Goal: Check status: Check status

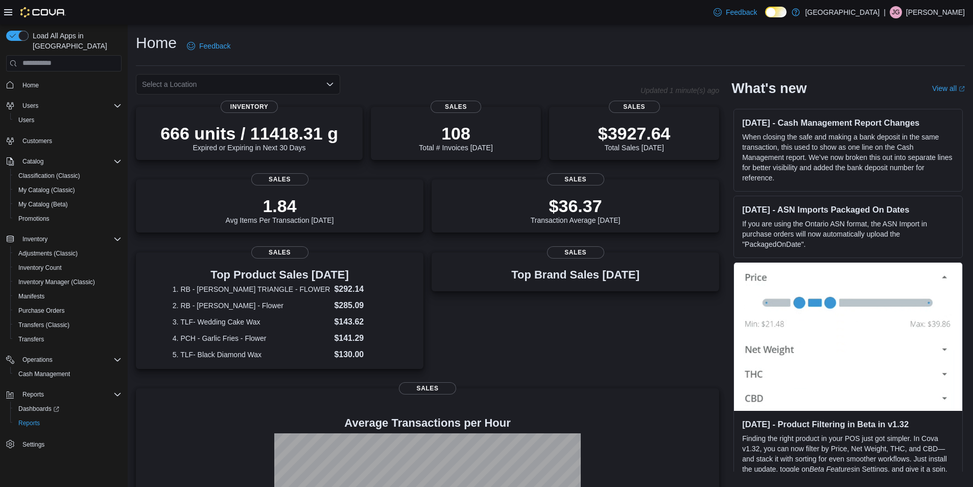
click at [184, 86] on div "Select a Location" at bounding box center [238, 84] width 204 height 20
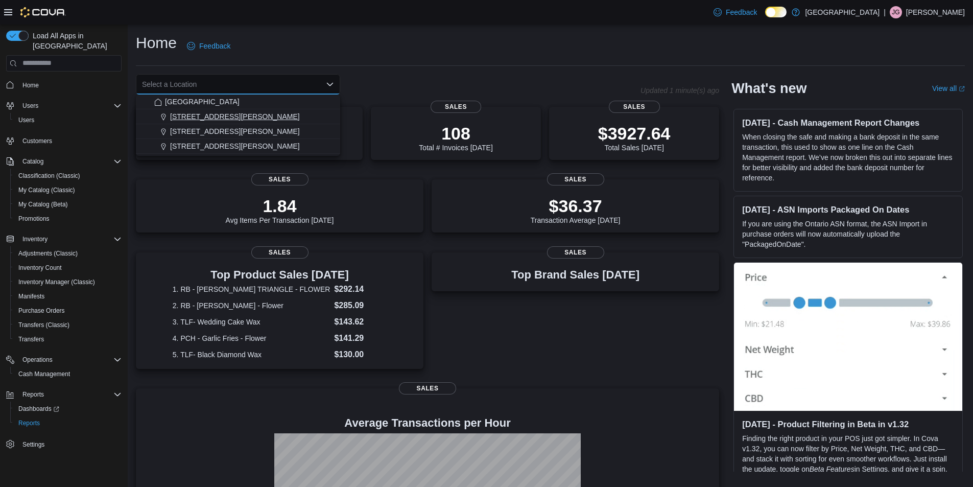
click at [185, 115] on span "[STREET_ADDRESS][PERSON_NAME]" at bounding box center [235, 116] width 130 height 10
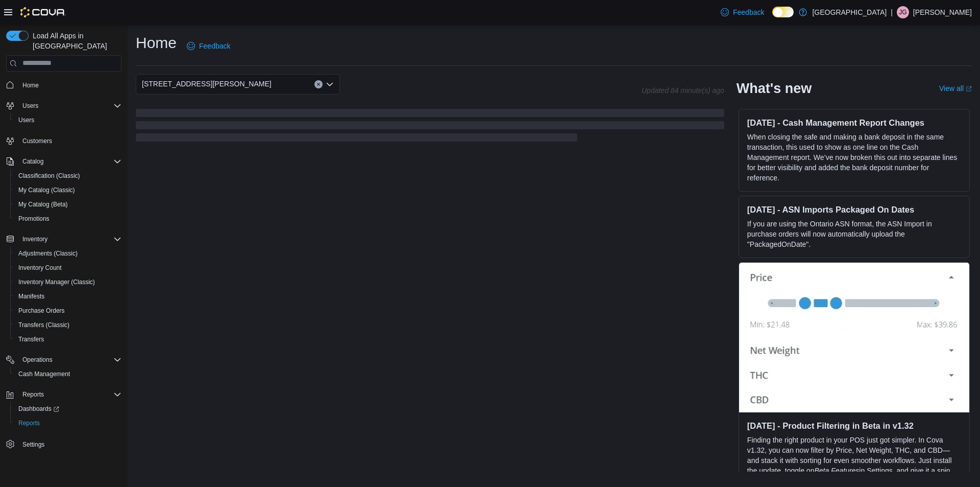
click at [329, 85] on icon "Open list of options" at bounding box center [330, 83] width 6 height 3
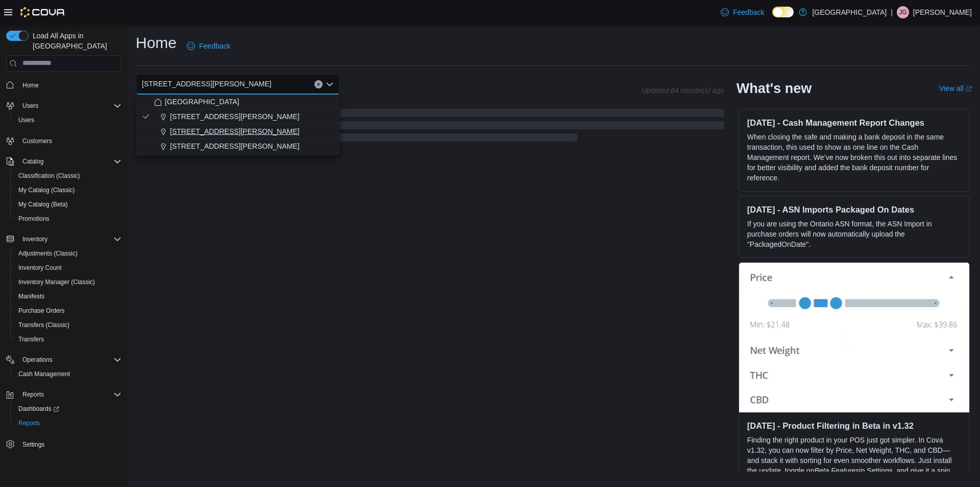
click at [234, 130] on span "[STREET_ADDRESS][PERSON_NAME]" at bounding box center [235, 131] width 130 height 10
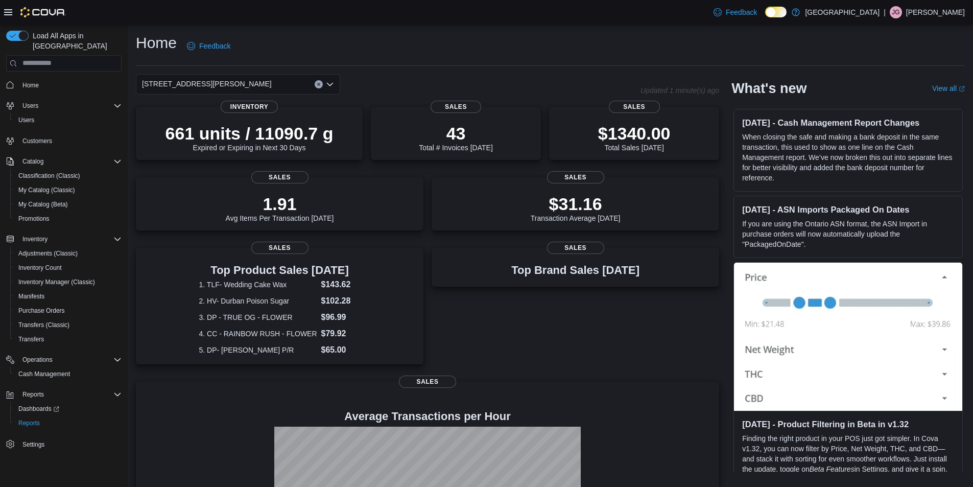
click at [329, 83] on icon "Open list of options" at bounding box center [330, 84] width 8 height 8
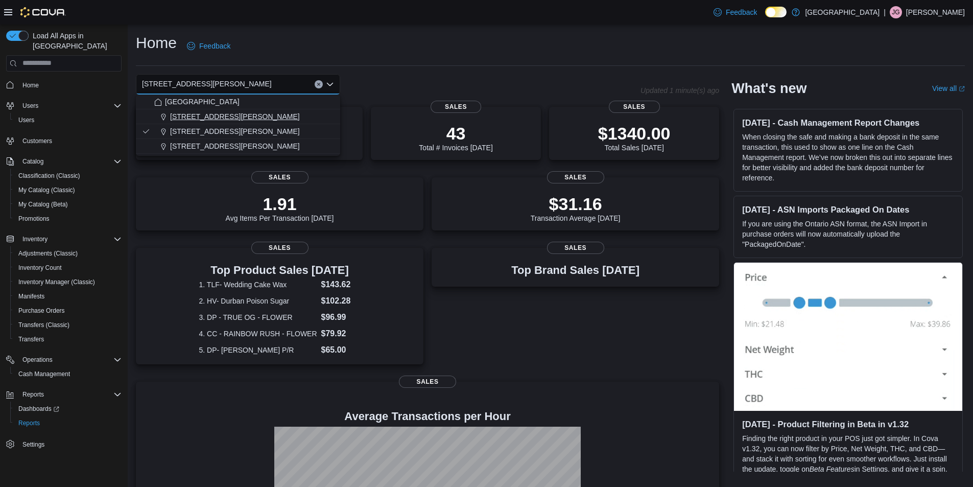
click at [209, 118] on span "[STREET_ADDRESS][PERSON_NAME]" at bounding box center [235, 116] width 130 height 10
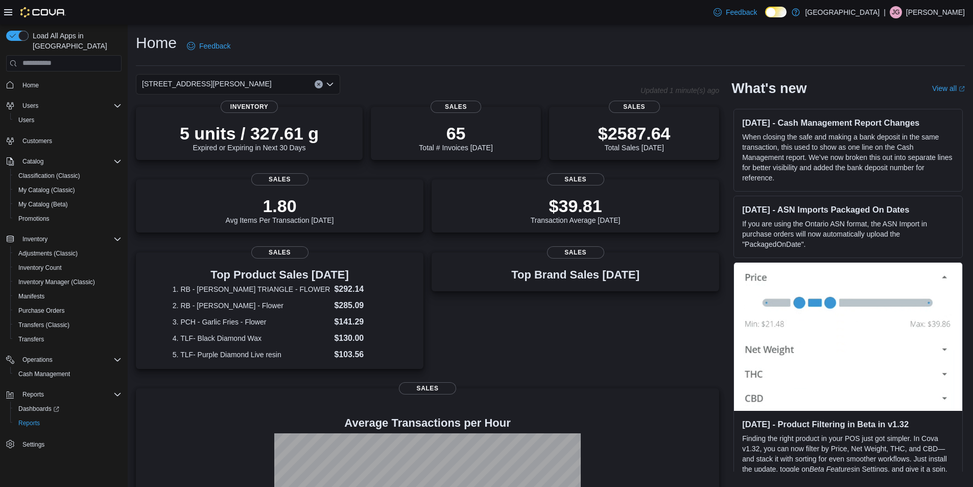
click at [329, 87] on icon "Open list of options" at bounding box center [330, 84] width 8 height 8
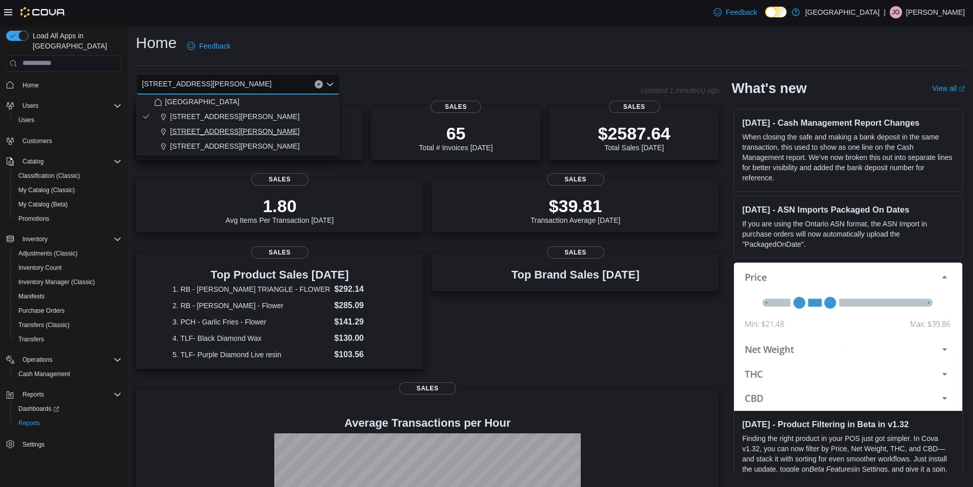
click at [235, 127] on span "[STREET_ADDRESS][PERSON_NAME]" at bounding box center [235, 131] width 130 height 10
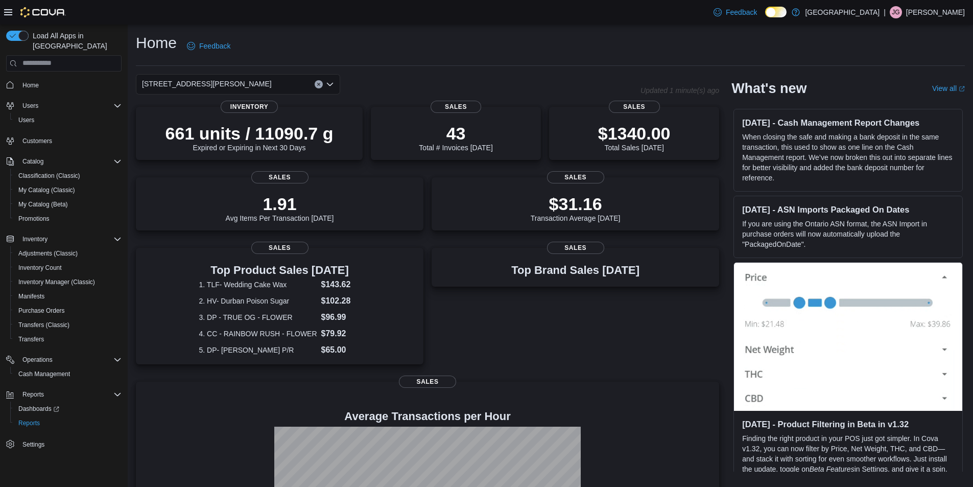
click at [330, 82] on icon "Open list of options" at bounding box center [330, 84] width 8 height 8
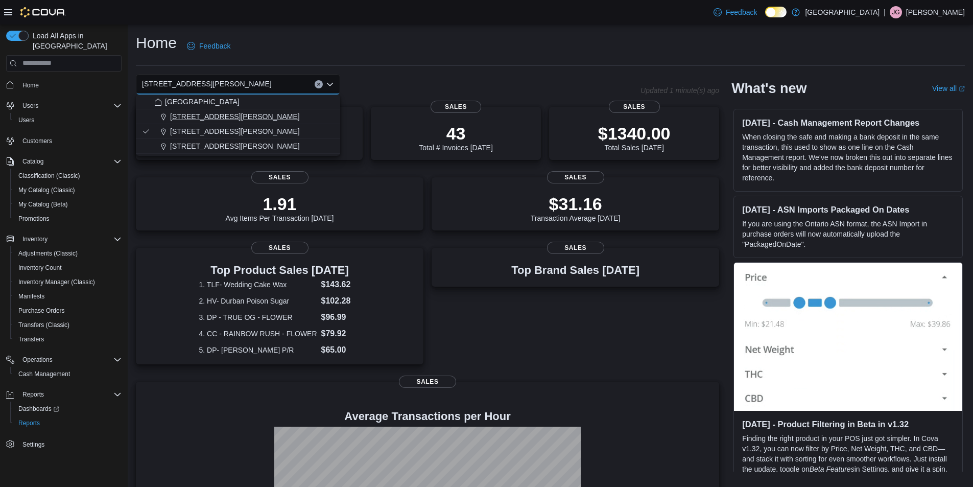
click at [233, 118] on div "[STREET_ADDRESS][PERSON_NAME]" at bounding box center [244, 116] width 180 height 10
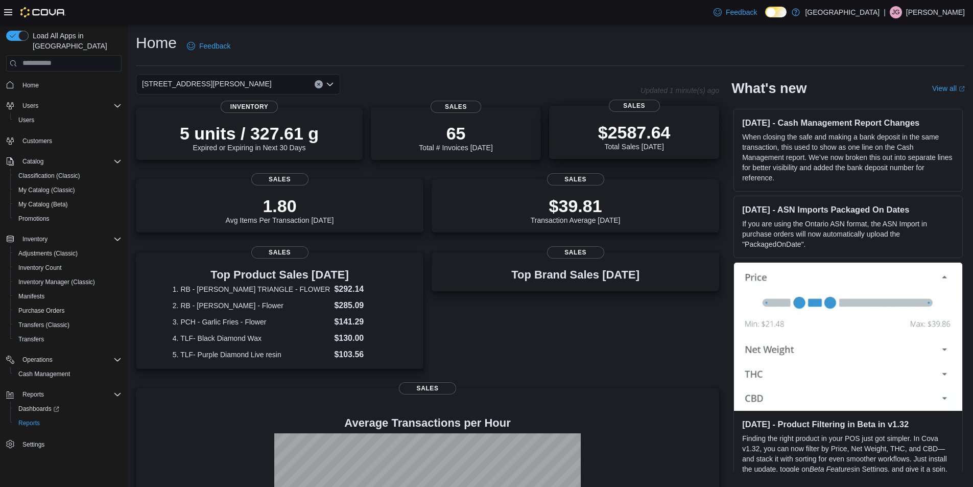
click at [656, 145] on div "$2587.64 Total Sales [DATE]" at bounding box center [634, 136] width 73 height 29
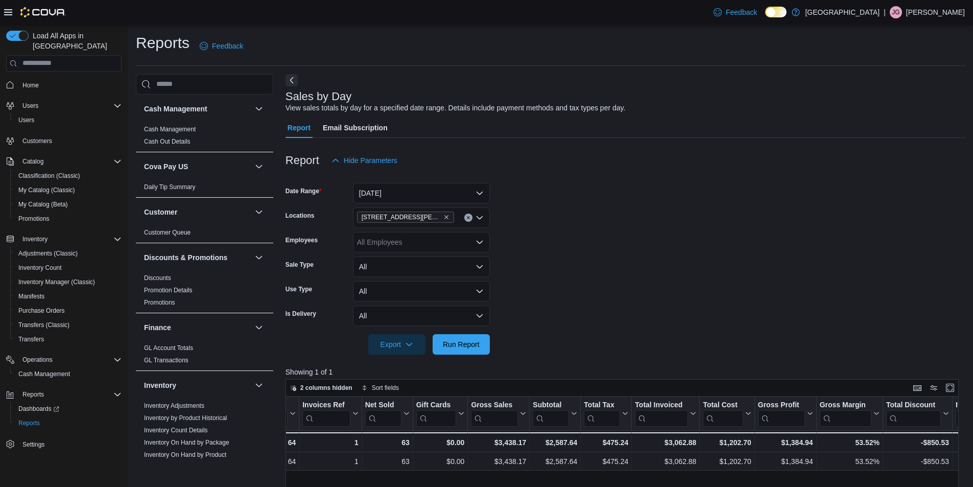
click at [15, 79] on span "Home" at bounding box center [63, 85] width 115 height 13
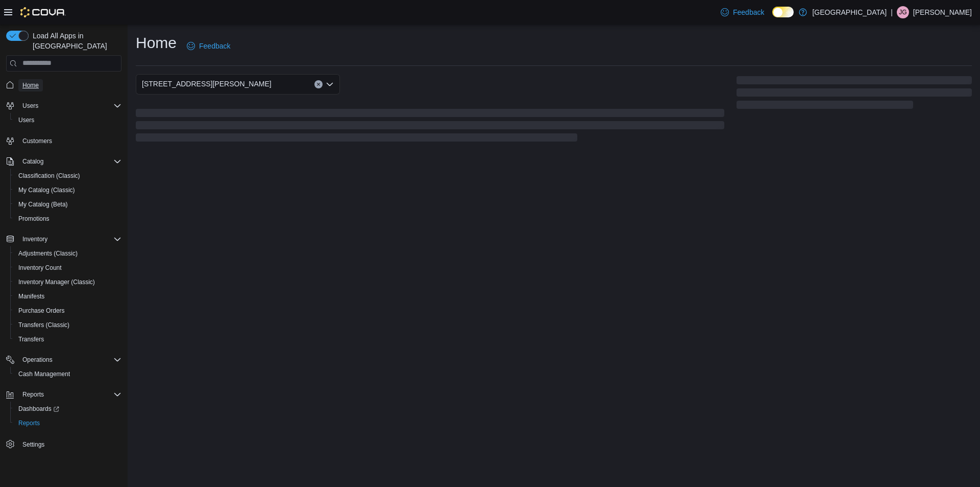
click at [28, 79] on span "Home" at bounding box center [30, 85] width 16 height 12
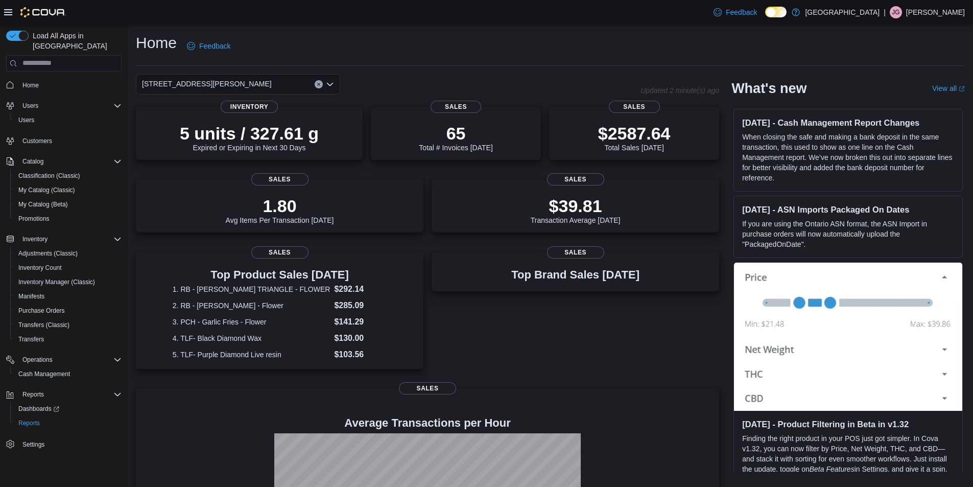
click at [315, 84] on button "Clear input" at bounding box center [319, 84] width 8 height 8
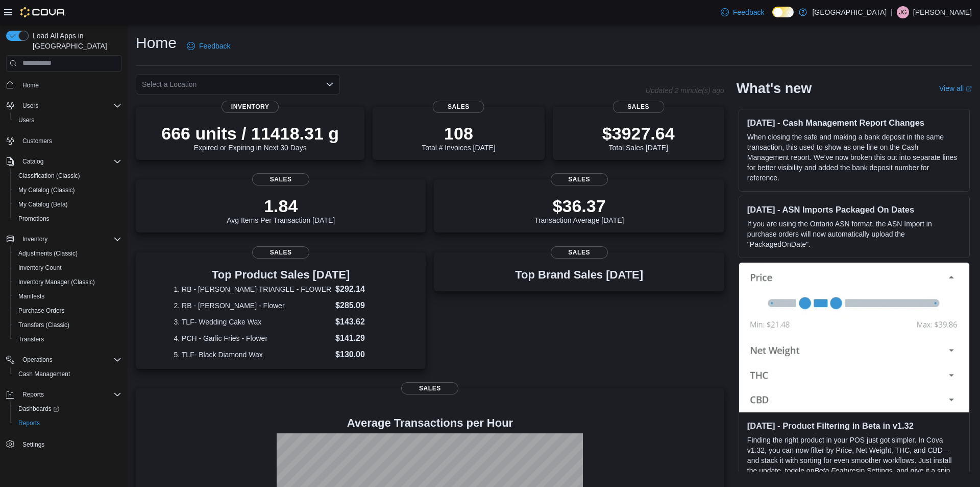
click at [637, 58] on div "Home Feedback" at bounding box center [554, 46] width 836 height 27
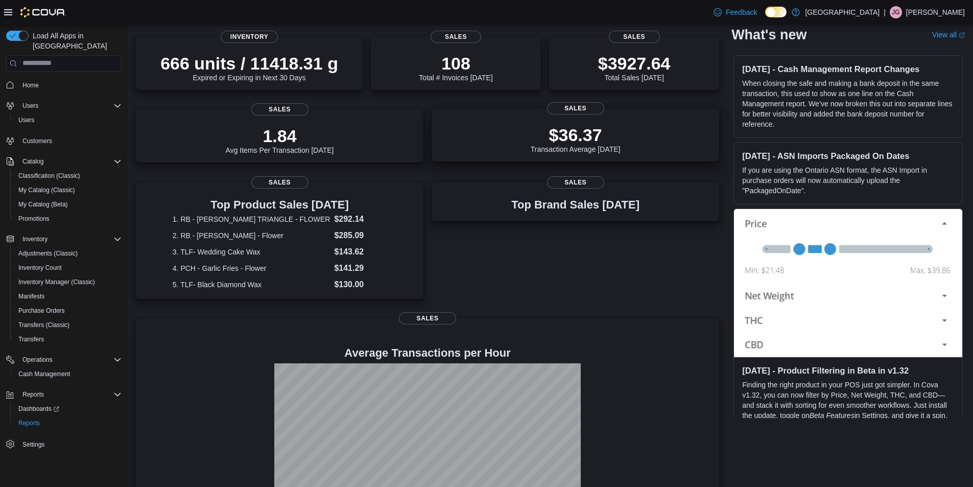
scroll to position [12, 0]
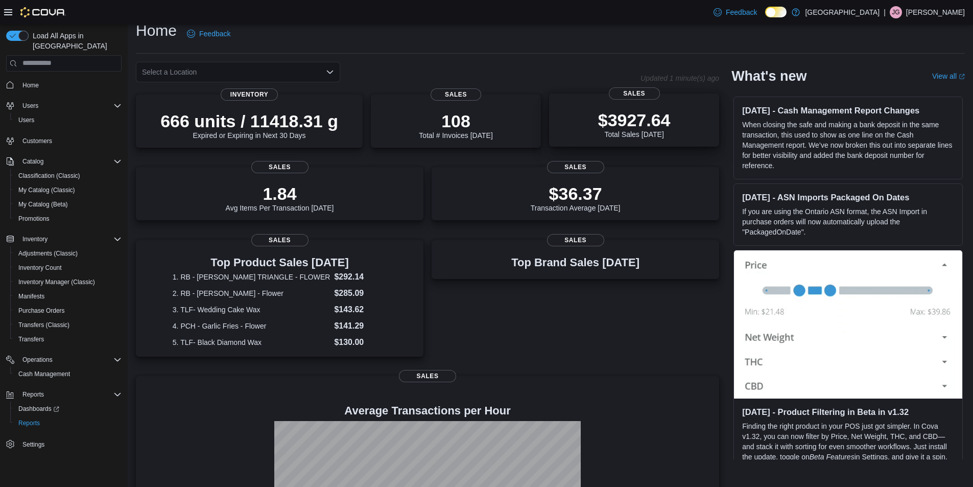
click at [628, 127] on p "$3927.64" at bounding box center [634, 120] width 73 height 20
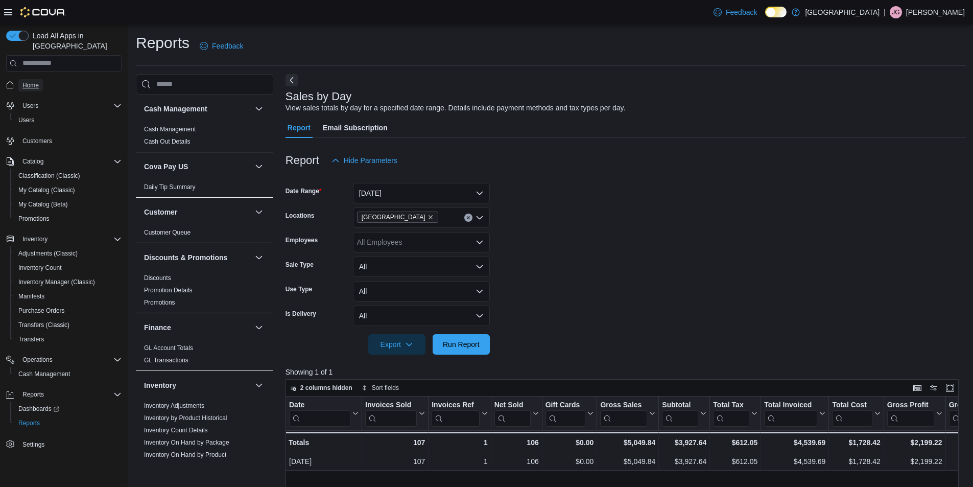
click at [36, 81] on span "Home" at bounding box center [30, 85] width 16 height 8
